Goal: Task Accomplishment & Management: Manage account settings

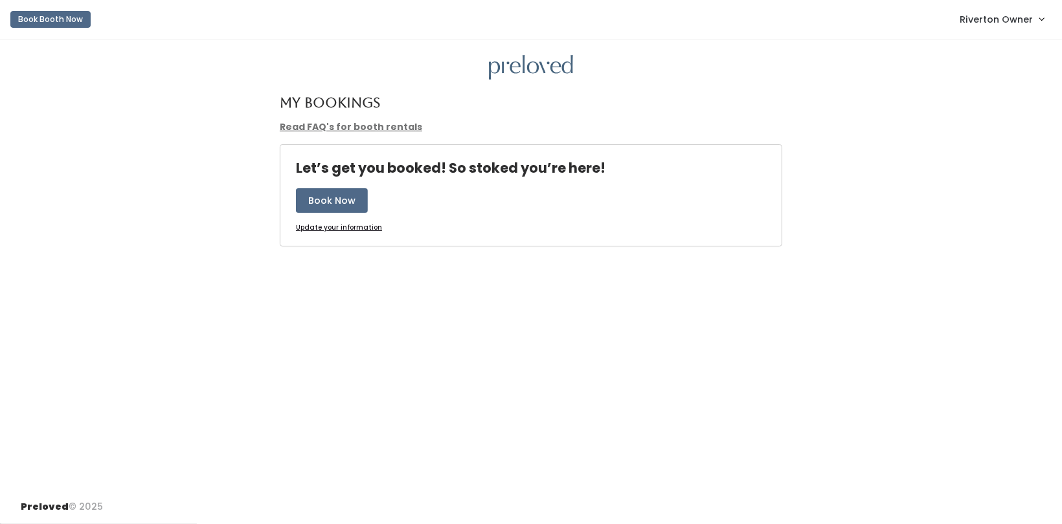
click at [972, 23] on span "Riverton Owner" at bounding box center [995, 19] width 73 height 14
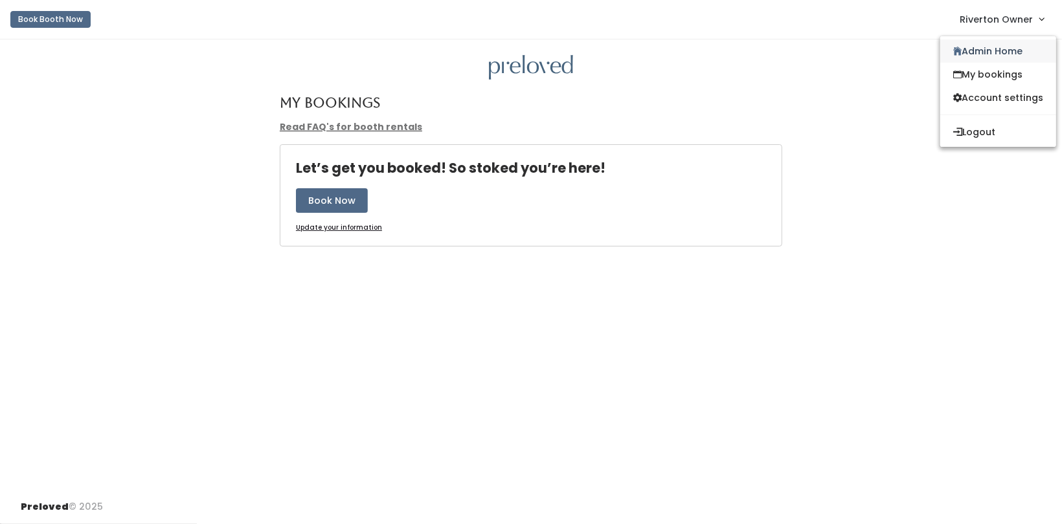
click at [958, 60] on link "Admin Home" at bounding box center [998, 50] width 116 height 23
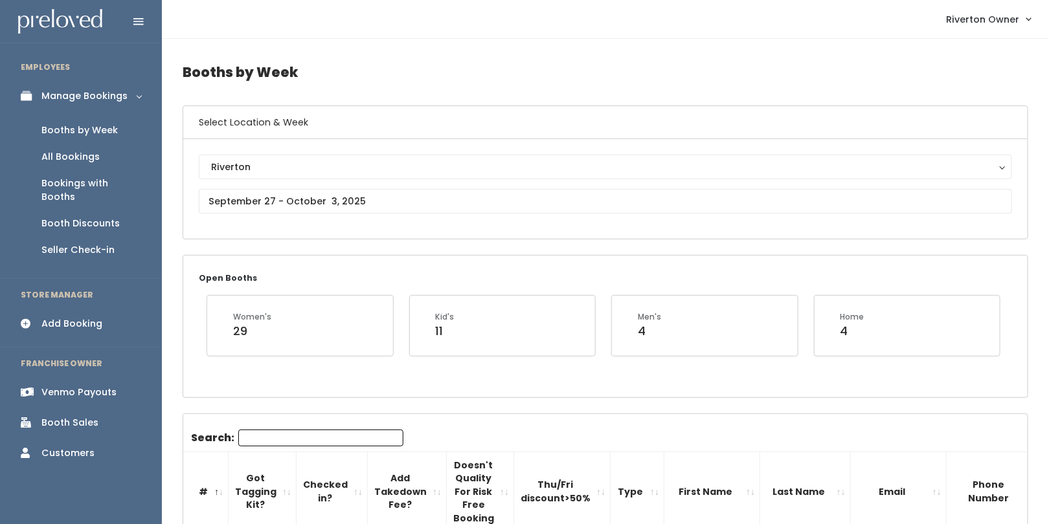
scroll to position [30, 0]
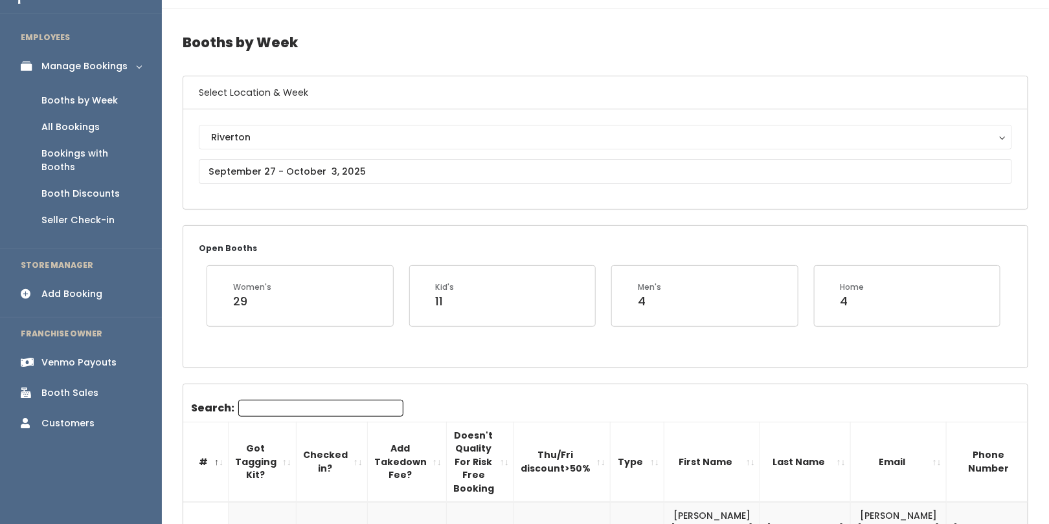
click at [54, 356] on div "Venmo Payouts" at bounding box center [78, 363] width 75 height 14
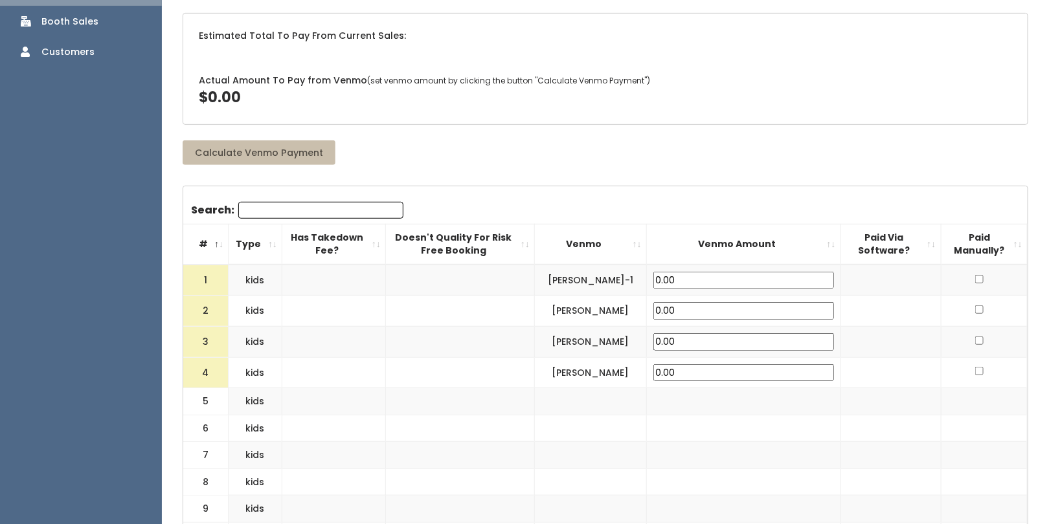
scroll to position [83, 0]
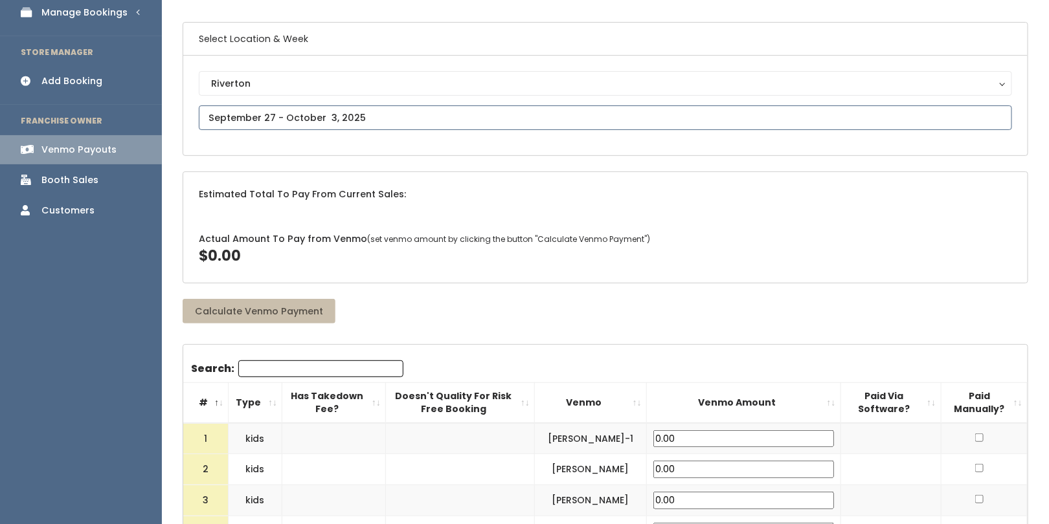
click at [358, 117] on input "text" at bounding box center [605, 118] width 813 height 25
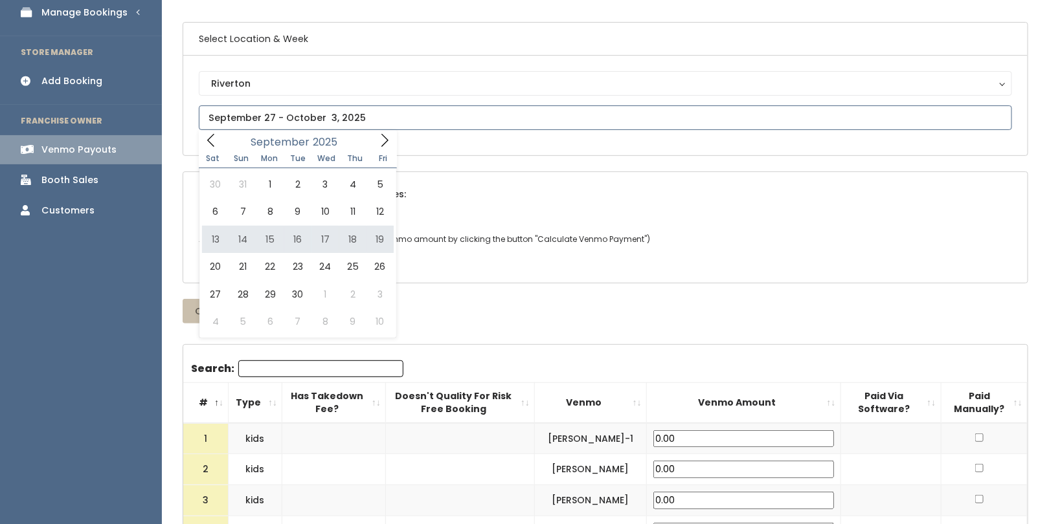
type input "September 13 to September 19"
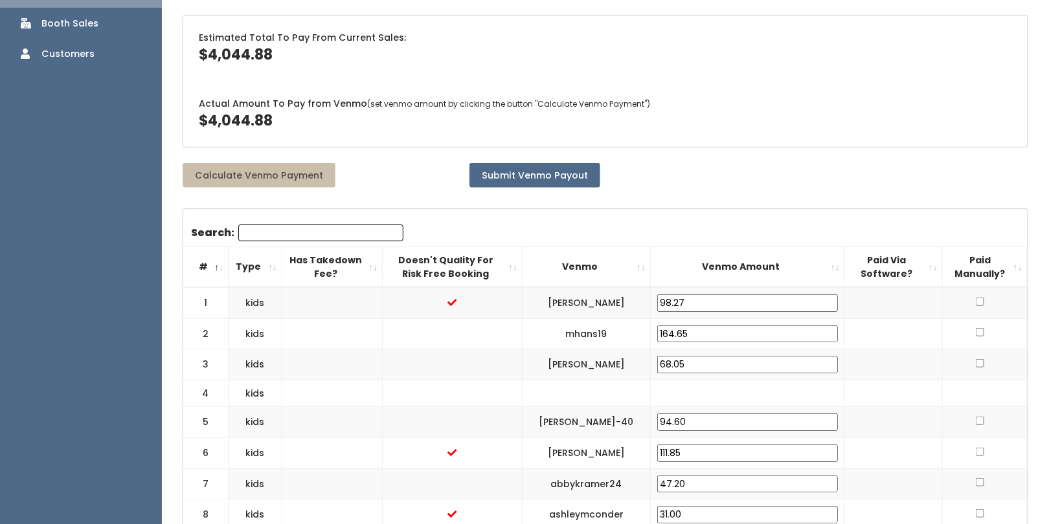
scroll to position [241, 0]
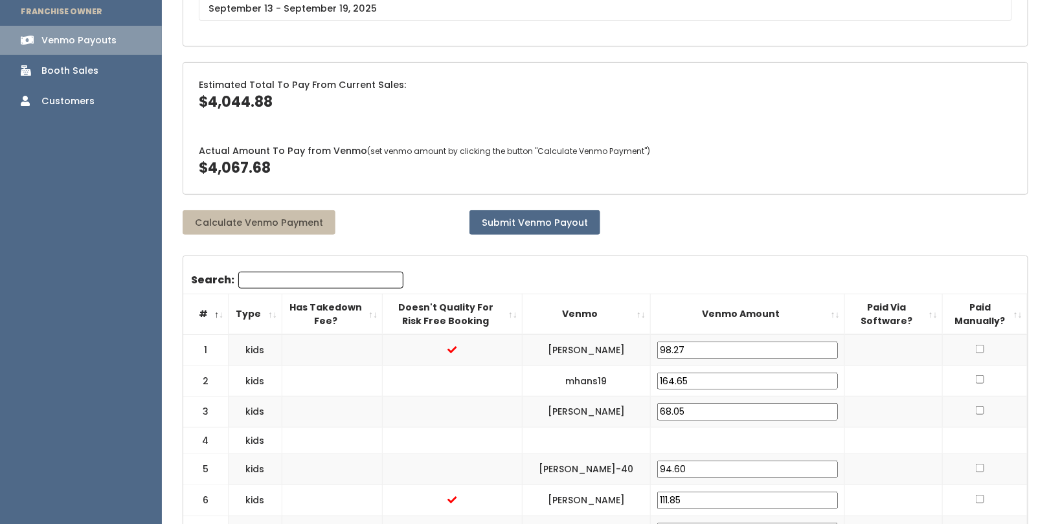
scroll to position [273, 0]
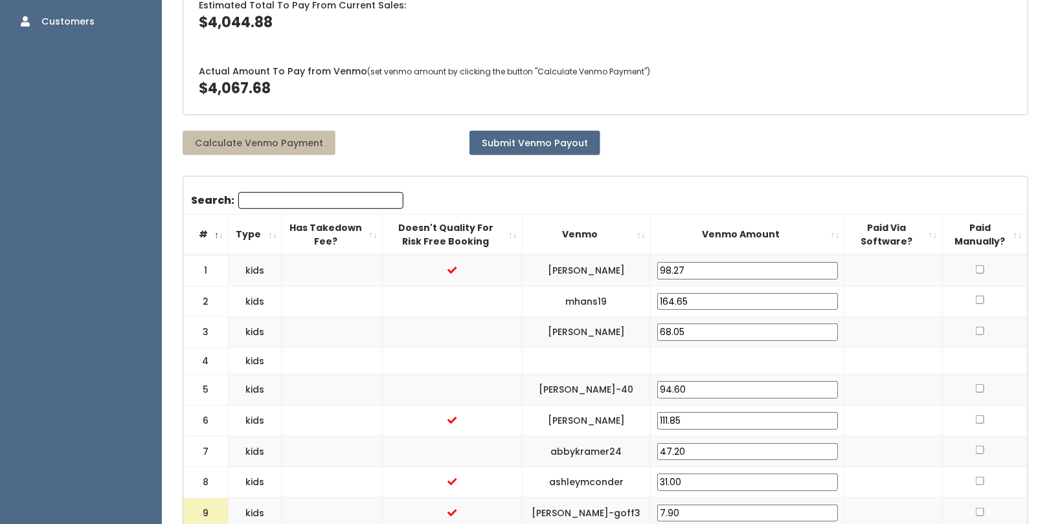
click at [975, 269] on input "checkbox" at bounding box center [979, 269] width 8 height 8
checkbox input "true"
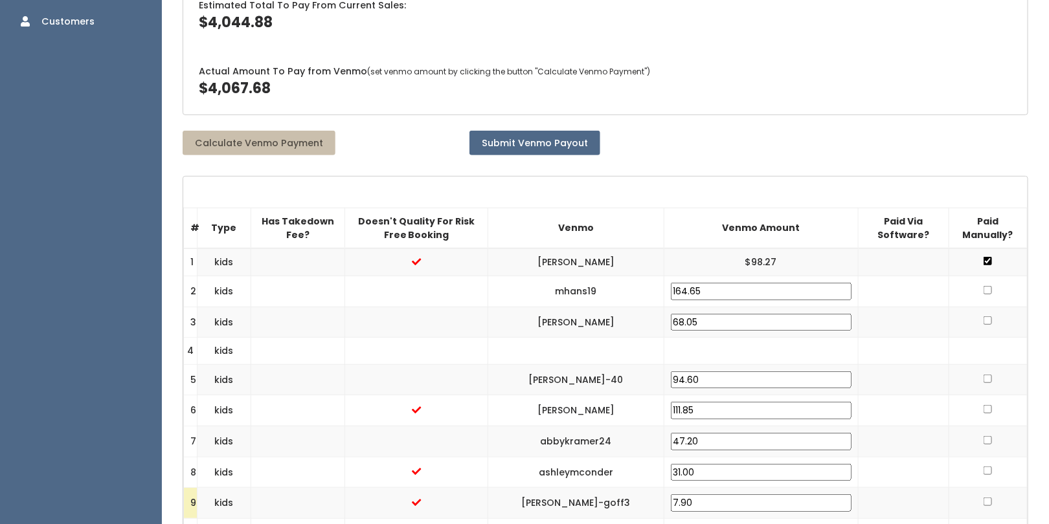
click at [983, 286] on input "checkbox" at bounding box center [987, 290] width 8 height 8
checkbox input "true"
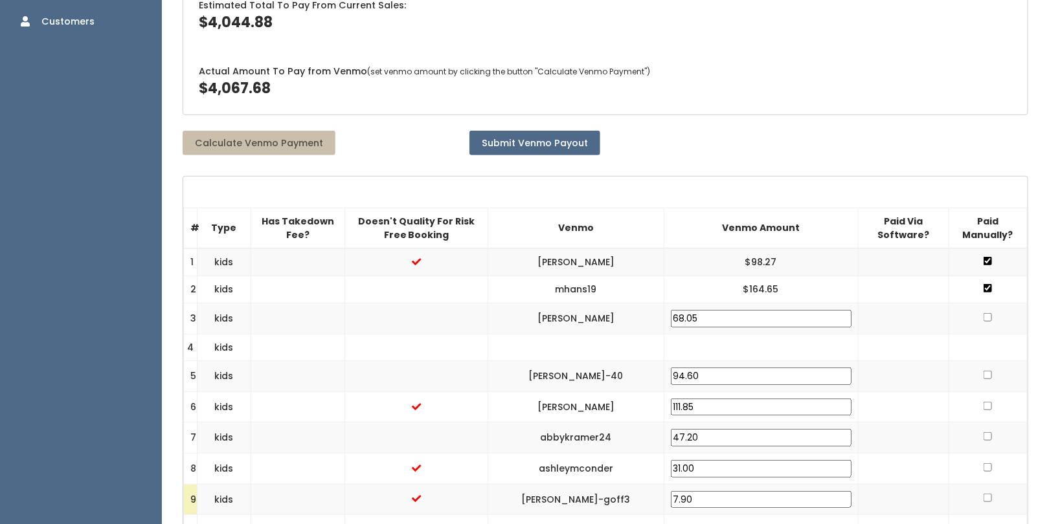
click at [983, 313] on input "checkbox" at bounding box center [987, 317] width 8 height 8
checkbox input "true"
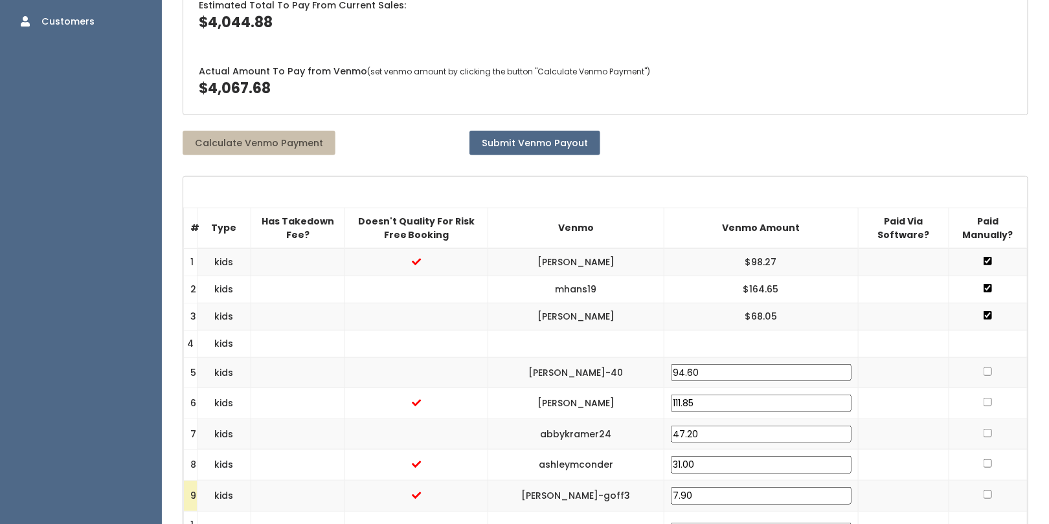
click at [983, 368] on input "checkbox" at bounding box center [987, 372] width 8 height 8
checkbox input "true"
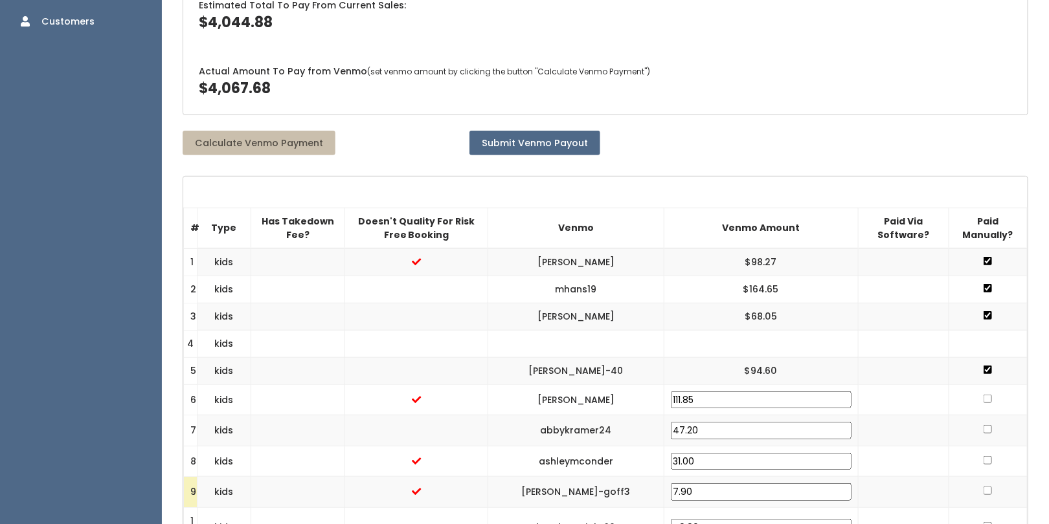
click at [983, 395] on input "checkbox" at bounding box center [987, 399] width 8 height 8
checkbox input "true"
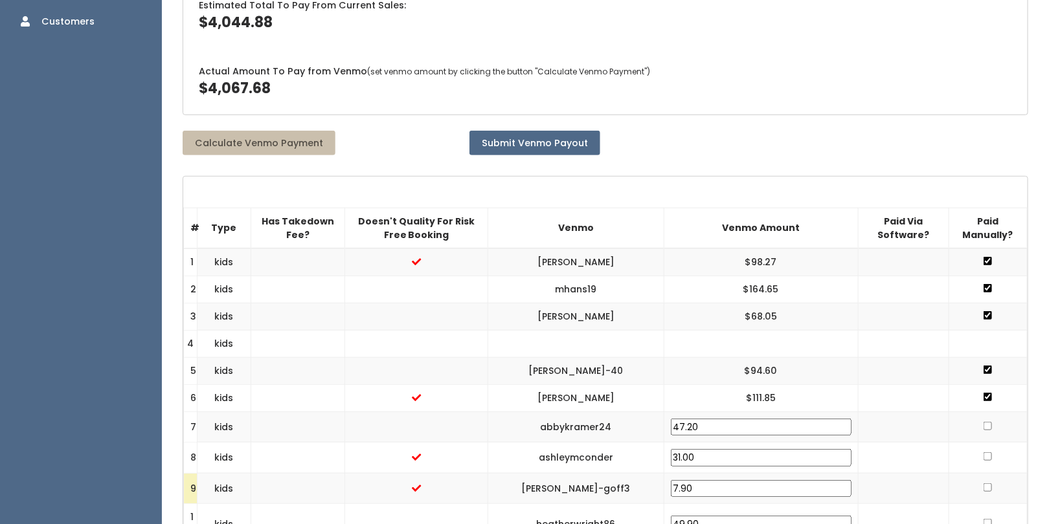
click at [983, 422] on input "checkbox" at bounding box center [987, 426] width 8 height 8
checkbox input "true"
click at [983, 449] on input "checkbox" at bounding box center [987, 453] width 8 height 8
checkbox input "true"
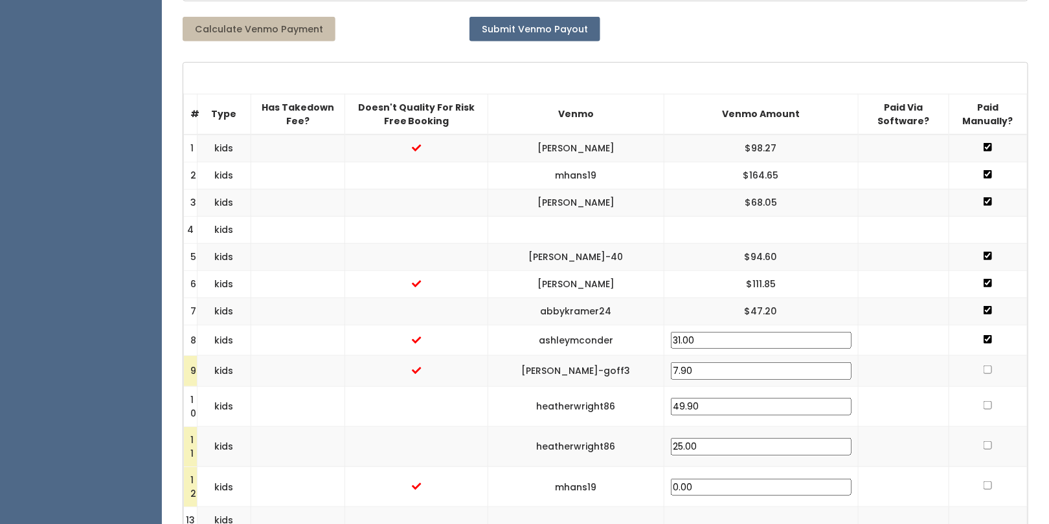
scroll to position [388, 0]
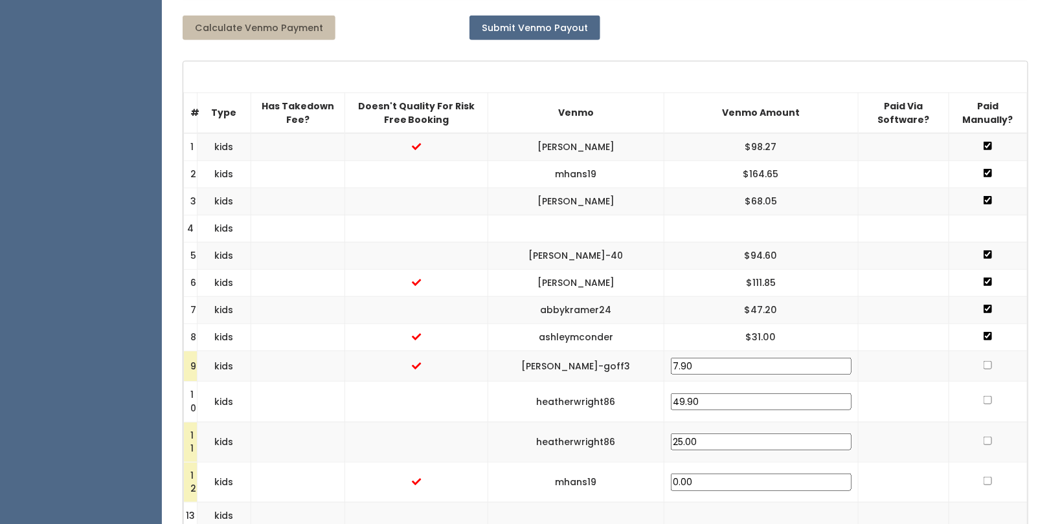
click at [977, 351] on td at bounding box center [987, 366] width 78 height 31
click at [987, 351] on td at bounding box center [987, 366] width 78 height 31
click at [983, 361] on input "checkbox" at bounding box center [987, 365] width 8 height 8
checkbox input "true"
click at [983, 393] on input "checkbox" at bounding box center [987, 397] width 8 height 8
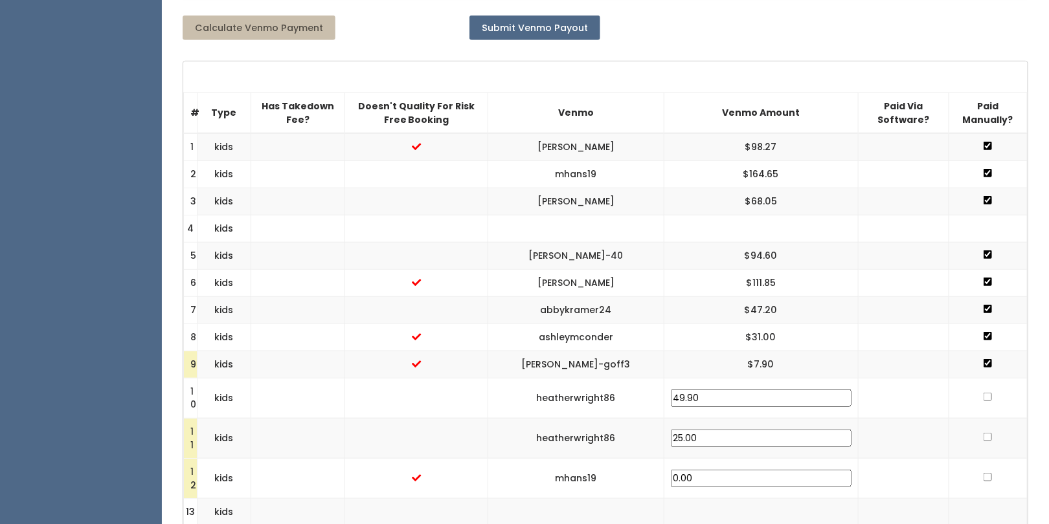
checkbox input "true"
click at [983, 433] on input "checkbox" at bounding box center [987, 437] width 8 height 8
checkbox input "true"
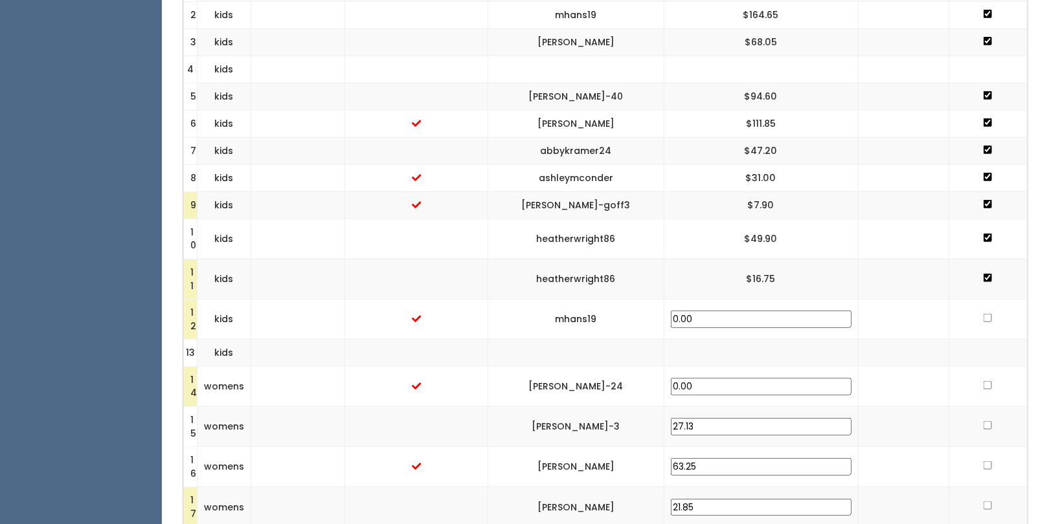
scroll to position [559, 0]
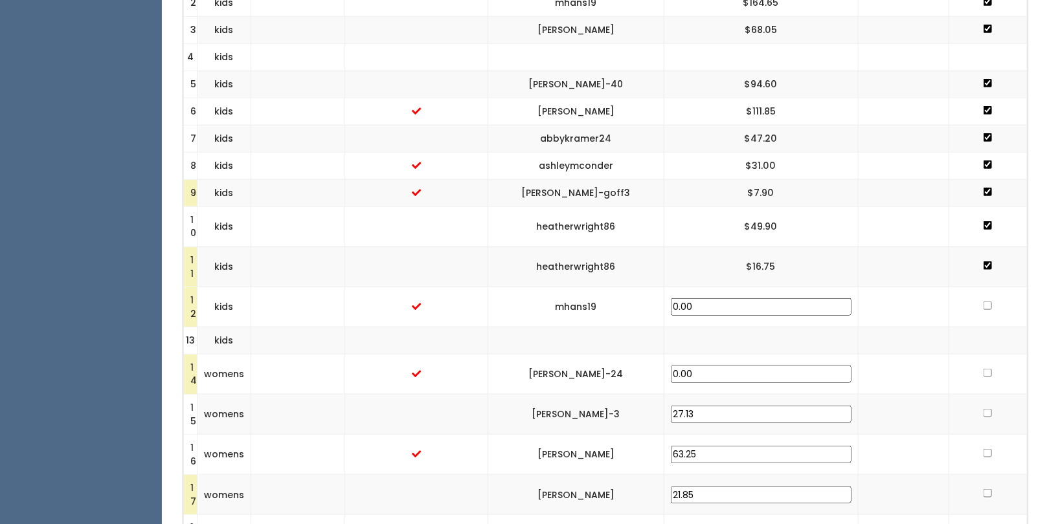
click at [983, 369] on input "checkbox" at bounding box center [987, 373] width 8 height 8
checkbox input "true"
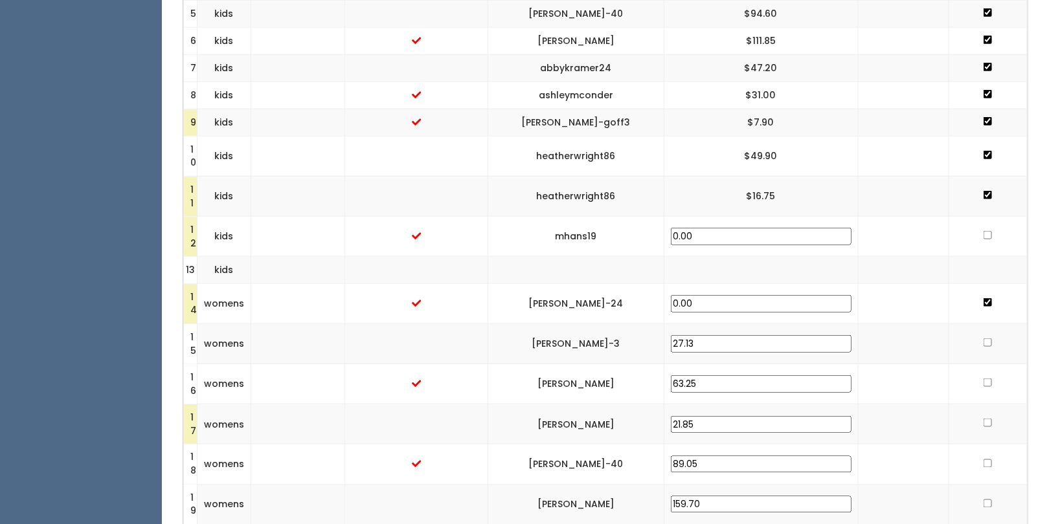
scroll to position [637, 0]
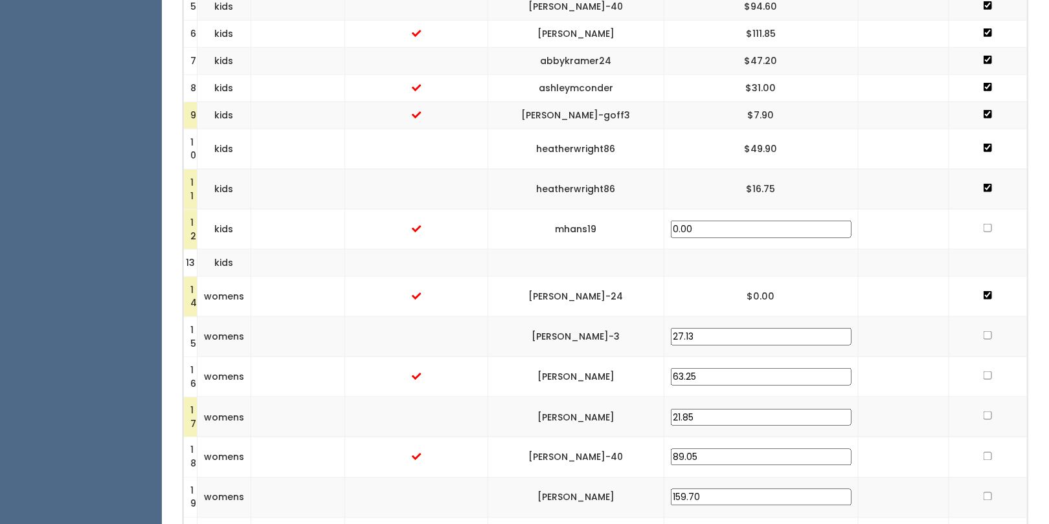
click at [983, 224] on input "checkbox" at bounding box center [987, 228] width 8 height 8
checkbox input "true"
click at [983, 331] on input "checkbox" at bounding box center [987, 335] width 8 height 8
checkbox input "true"
click at [983, 372] on input "checkbox" at bounding box center [987, 376] width 8 height 8
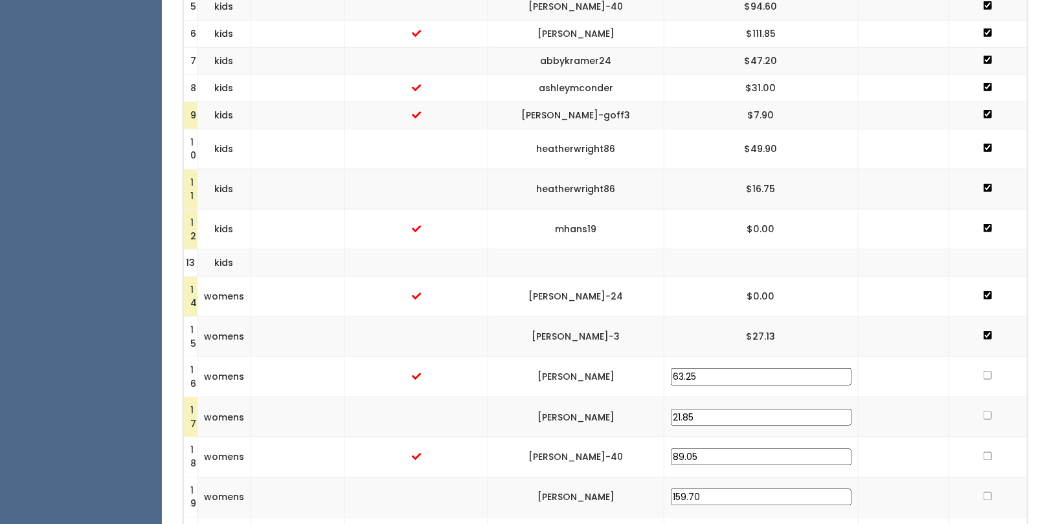
checkbox input "true"
click at [983, 412] on input "checkbox" at bounding box center [987, 416] width 8 height 8
checkbox input "true"
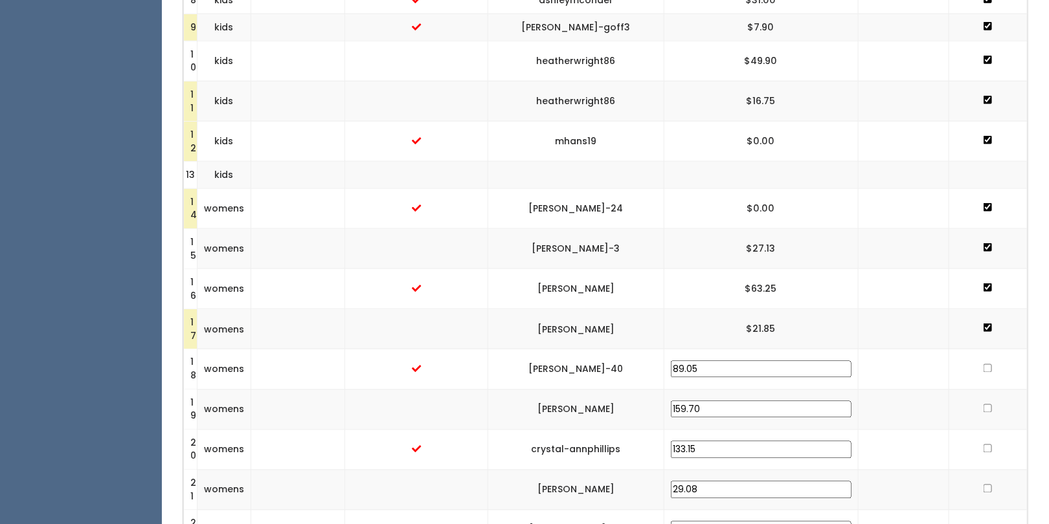
scroll to position [734, 0]
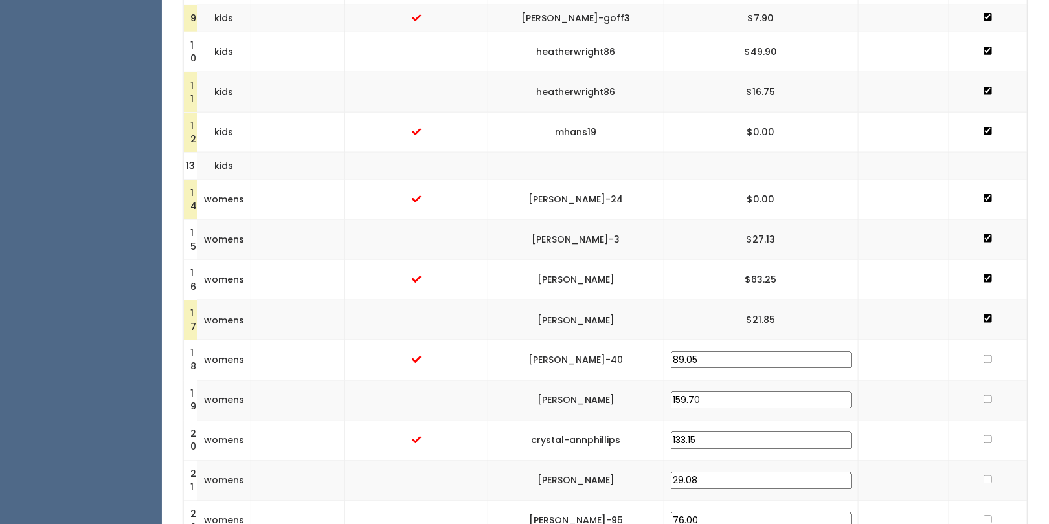
click at [983, 355] on input "checkbox" at bounding box center [987, 359] width 8 height 8
checkbox input "true"
click at [983, 395] on input "checkbox" at bounding box center [987, 399] width 8 height 8
checkbox input "true"
click at [985, 436] on input "checkbox" at bounding box center [987, 440] width 8 height 8
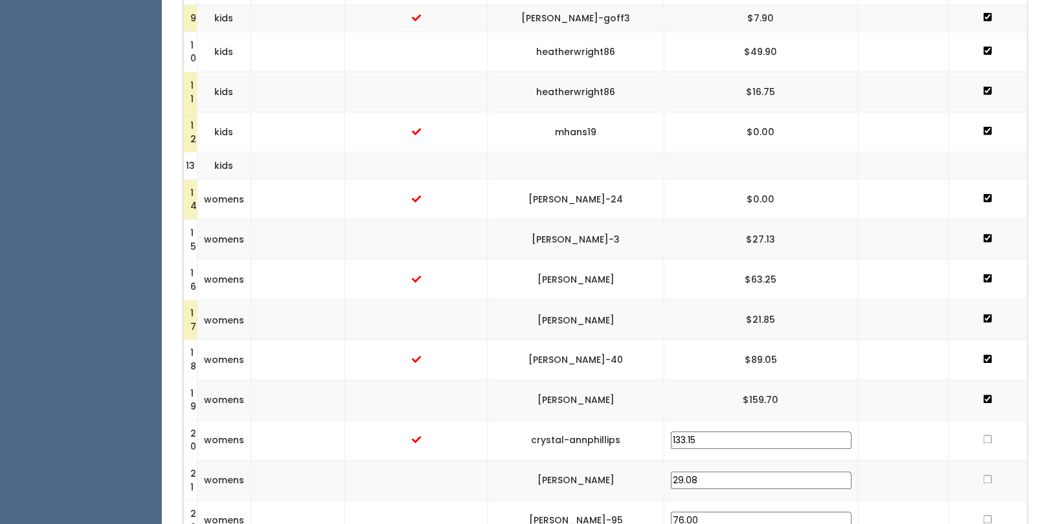
checkbox input "true"
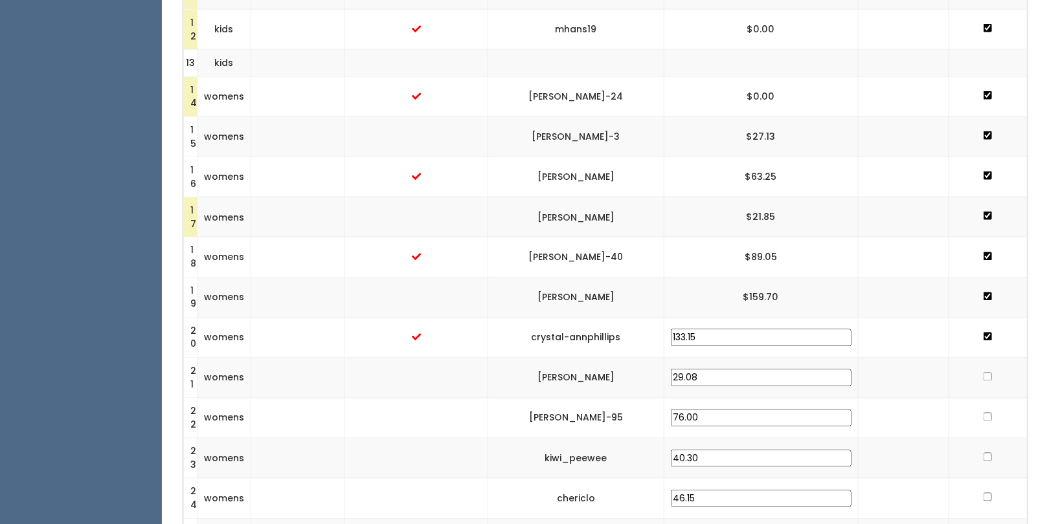
scroll to position [841, 0]
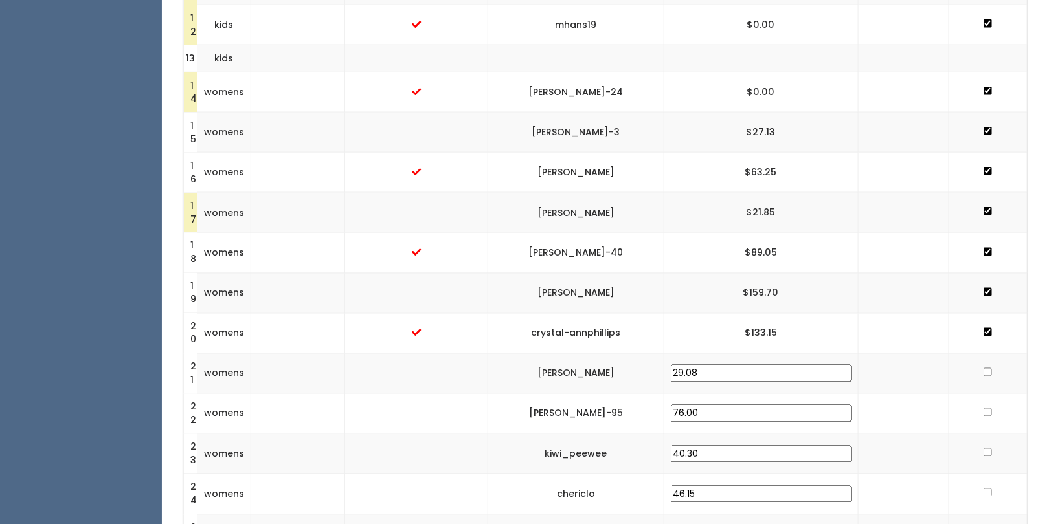
click at [983, 368] on input "checkbox" at bounding box center [987, 372] width 8 height 8
checkbox input "true"
click at [987, 395] on td at bounding box center [987, 414] width 78 height 40
click at [985, 408] on input "checkbox" at bounding box center [987, 412] width 8 height 8
checkbox input "true"
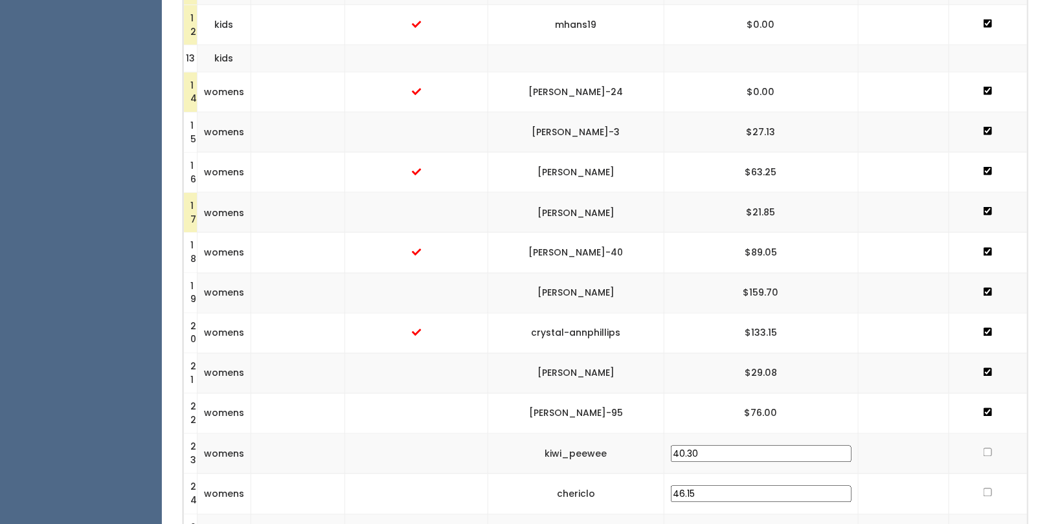
click at [985, 449] on input "checkbox" at bounding box center [987, 453] width 8 height 8
checkbox input "true"
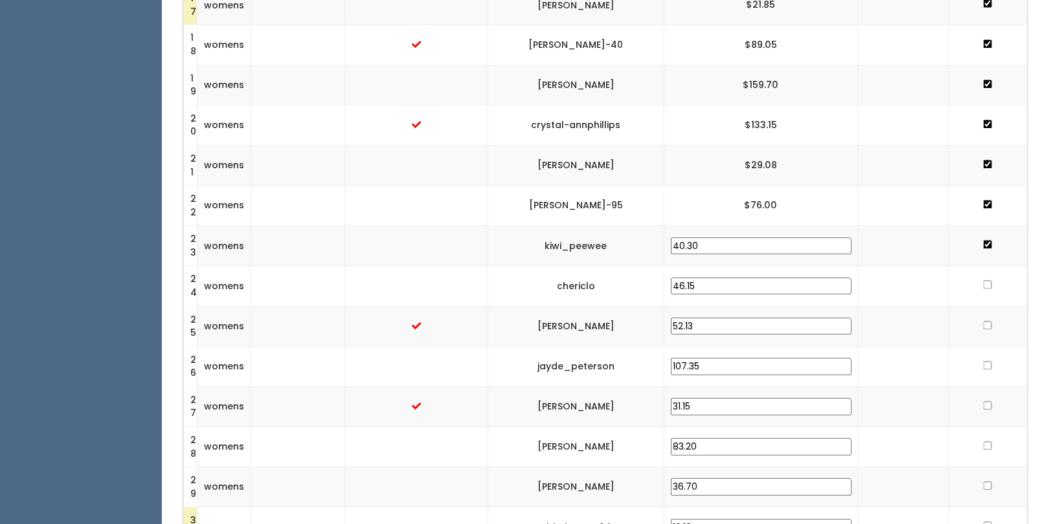
scroll to position [1052, 0]
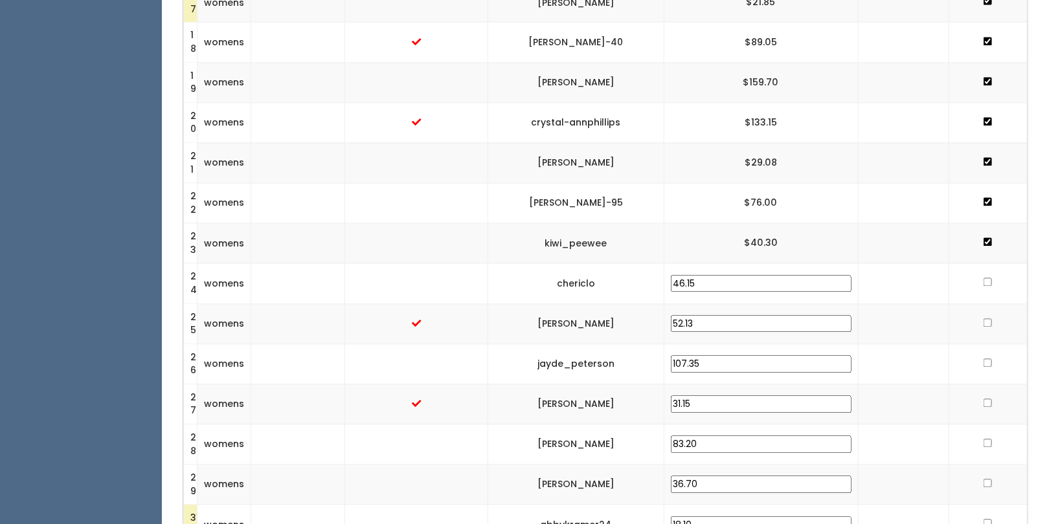
click at [983, 278] on input "checkbox" at bounding box center [987, 282] width 8 height 8
checkbox input "true"
click at [983, 319] on input "checkbox" at bounding box center [987, 323] width 8 height 8
checkbox input "true"
click at [983, 359] on input "checkbox" at bounding box center [987, 363] width 8 height 8
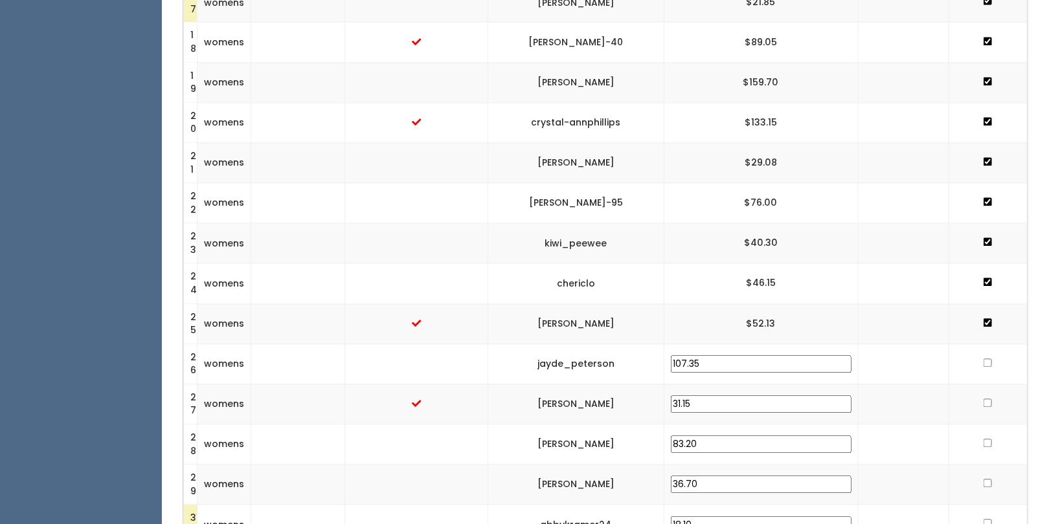
checkbox input "true"
click at [983, 399] on input "checkbox" at bounding box center [987, 403] width 8 height 8
checkbox input "true"
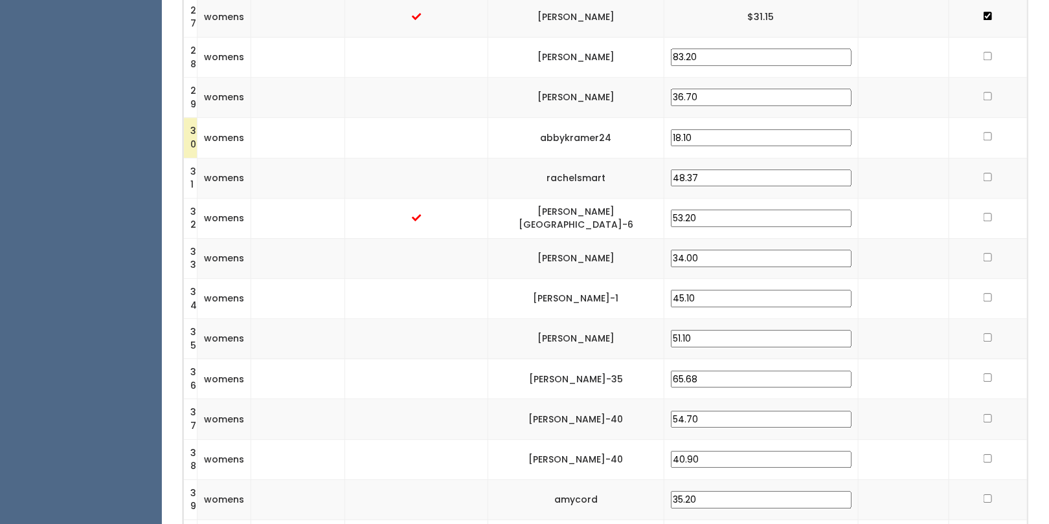
scroll to position [1440, 0]
click at [983, 51] on input "checkbox" at bounding box center [987, 55] width 8 height 8
checkbox input "true"
click at [983, 91] on input "checkbox" at bounding box center [987, 95] width 8 height 8
checkbox input "true"
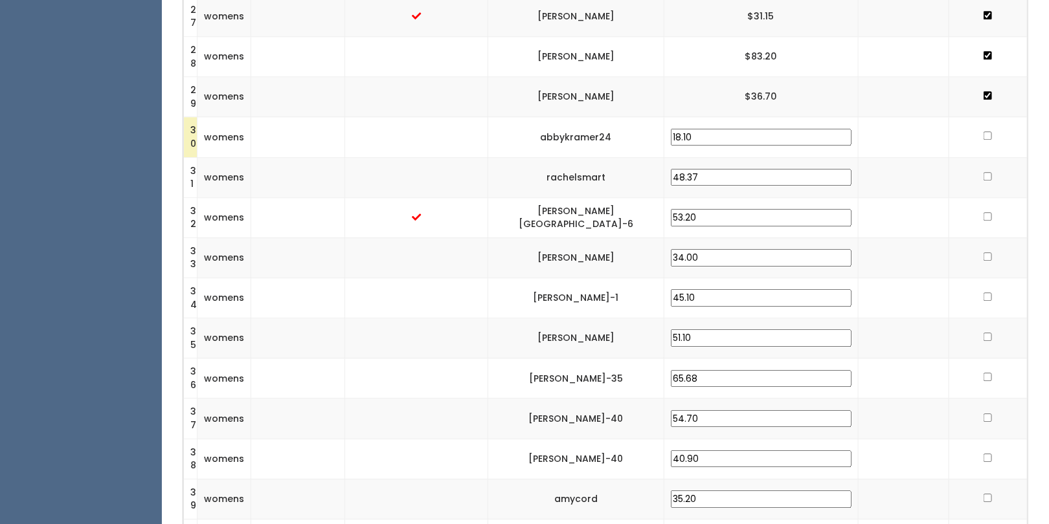
drag, startPoint x: 740, startPoint y: 109, endPoint x: 687, endPoint y: 102, distance: 52.8
click at [687, 117] on td "18.10" at bounding box center [760, 137] width 194 height 40
type input "25.00"
click at [858, 128] on td at bounding box center [903, 137] width 91 height 40
click at [983, 131] on input "checkbox" at bounding box center [987, 135] width 8 height 8
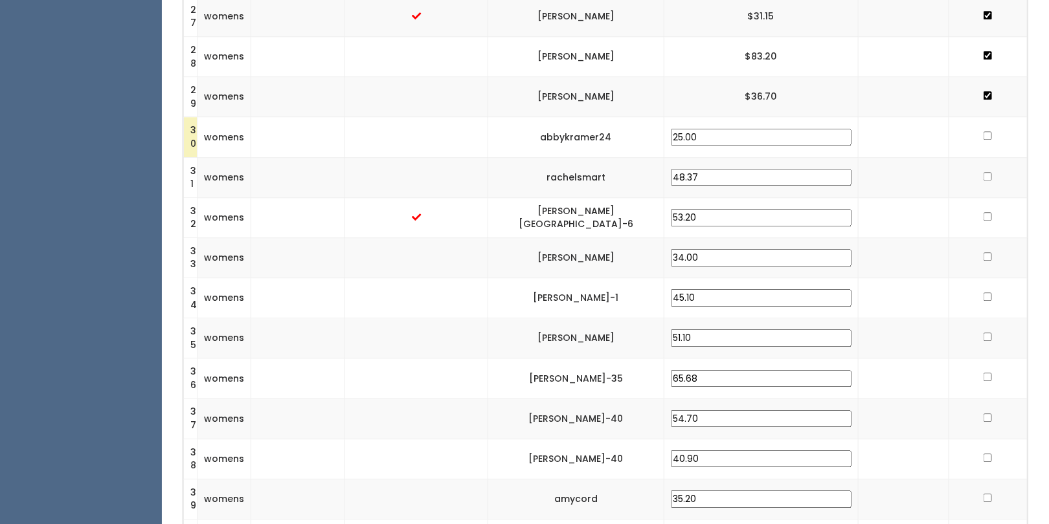
checkbox input "true"
click at [985, 172] on input "checkbox" at bounding box center [987, 176] width 8 height 8
checkbox input "true"
click at [983, 212] on input "checkbox" at bounding box center [987, 216] width 8 height 8
checkbox input "true"
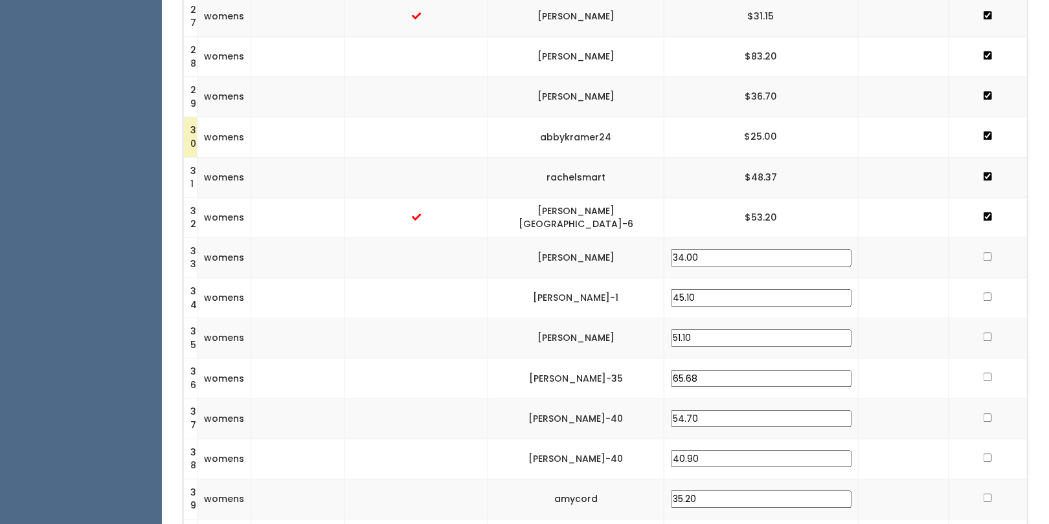
click at [983, 252] on input "checkbox" at bounding box center [987, 256] width 8 height 8
checkbox input "true"
click at [992, 278] on td at bounding box center [987, 298] width 78 height 40
click at [985, 293] on input "checkbox" at bounding box center [987, 297] width 8 height 8
checkbox input "true"
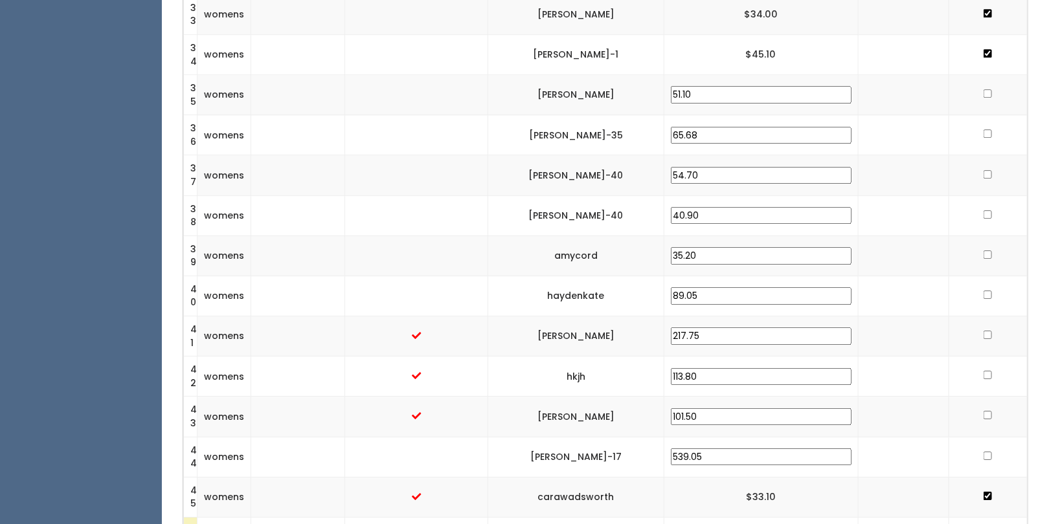
scroll to position [1683, 0]
click at [983, 90] on input "checkbox" at bounding box center [987, 94] width 8 height 8
checkbox input "true"
click at [975, 116] on td at bounding box center [987, 136] width 78 height 40
click at [983, 130] on input "checkbox" at bounding box center [987, 134] width 8 height 8
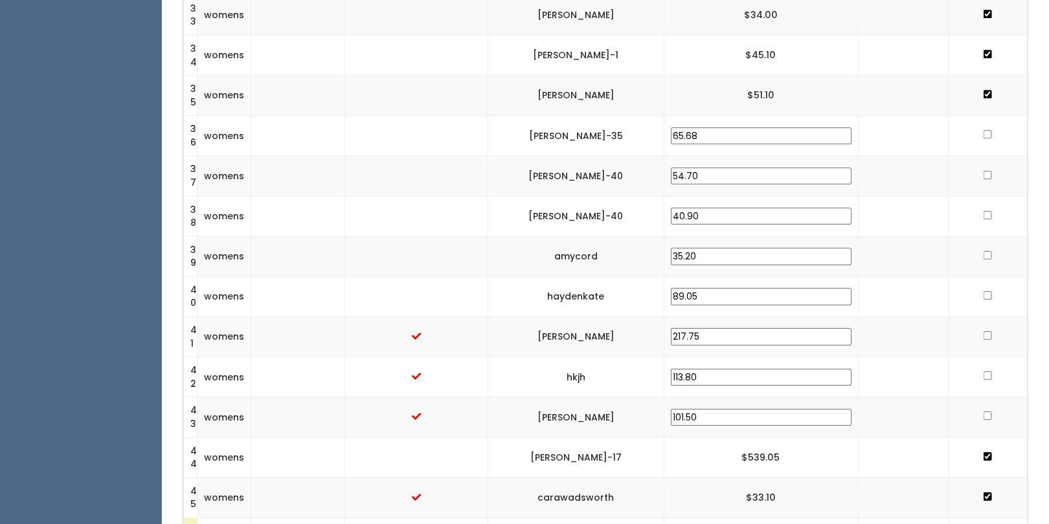
checkbox input "true"
click at [983, 171] on input "checkbox" at bounding box center [987, 175] width 8 height 8
checkbox input "true"
click at [985, 196] on td at bounding box center [987, 216] width 78 height 40
click at [983, 211] on input "checkbox" at bounding box center [987, 215] width 8 height 8
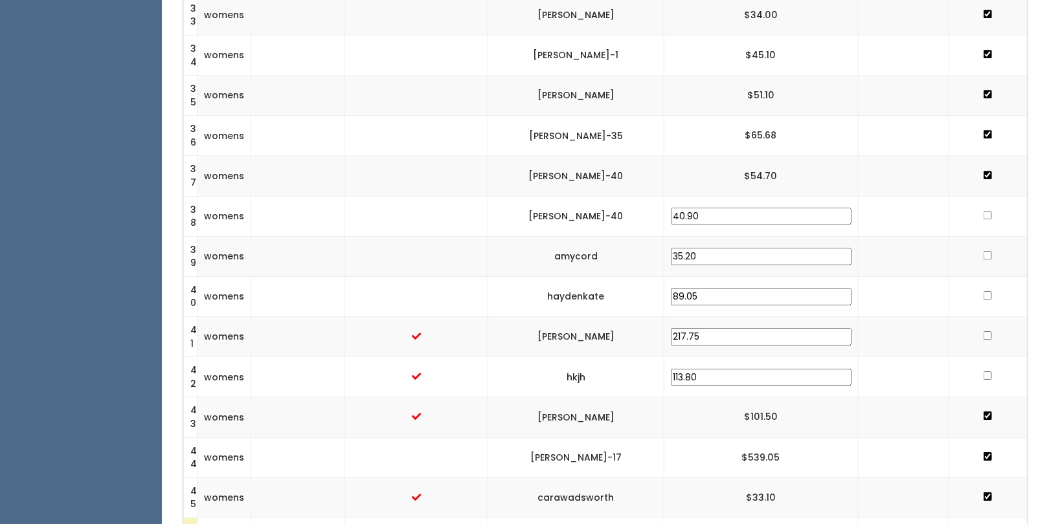
checkbox input "true"
click at [983, 251] on input "checkbox" at bounding box center [987, 255] width 8 height 8
checkbox input "true"
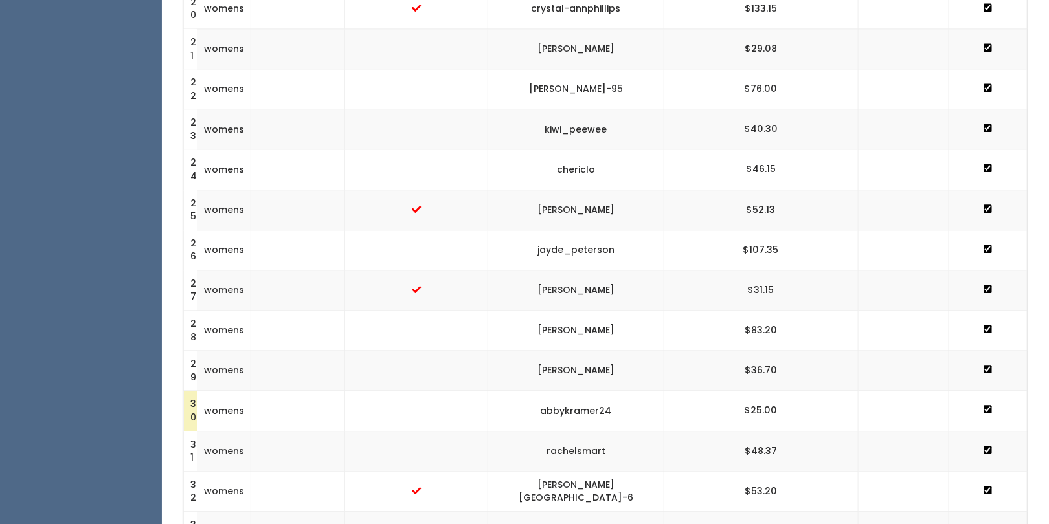
scroll to position [1113, 0]
